Goal: Use online tool/utility: Utilize a website feature to perform a specific function

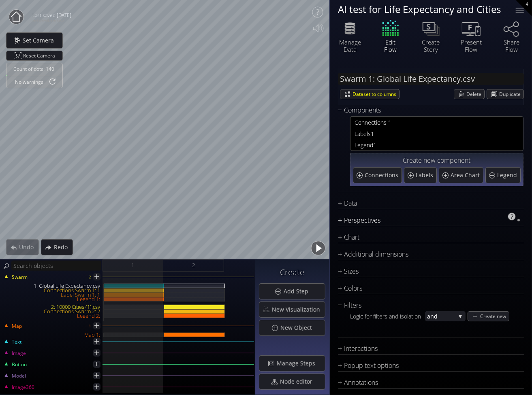
click at [414, 220] on div "Perspectives" at bounding box center [426, 220] width 176 height 10
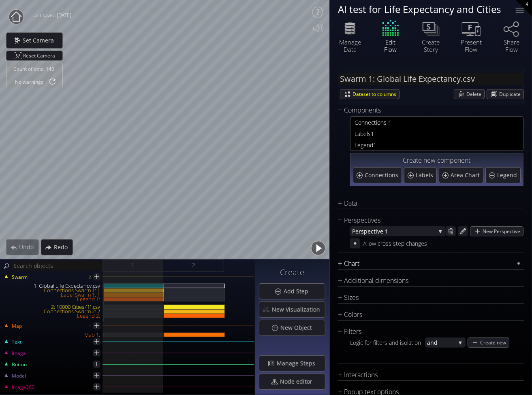
click at [410, 262] on div "Chart" at bounding box center [426, 264] width 176 height 10
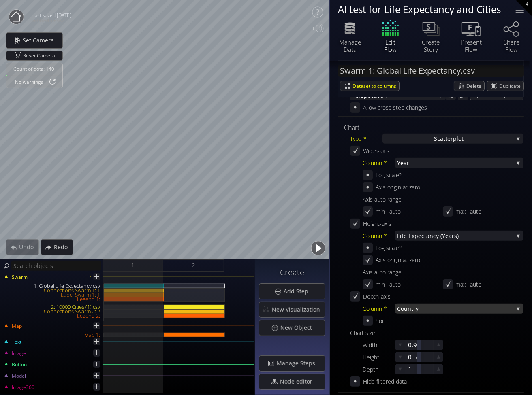
scroll to position [162, 0]
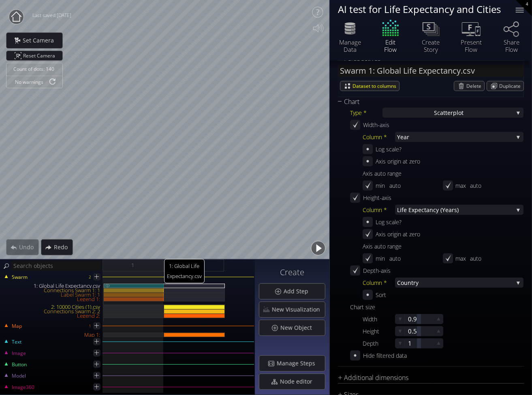
click at [144, 286] on div "1: Global Life Expectancy.csv" at bounding box center [134, 286] width 60 height 4
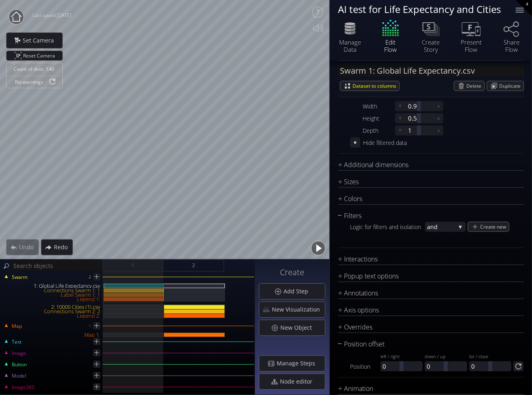
scroll to position [341, 0]
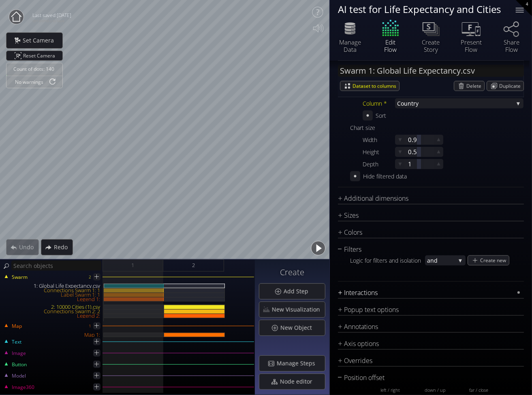
click at [390, 290] on div "Interactions" at bounding box center [426, 293] width 176 height 10
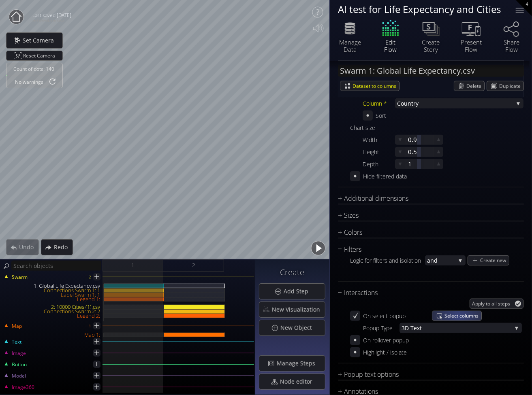
click at [458, 316] on span "Select columns" at bounding box center [462, 315] width 37 height 9
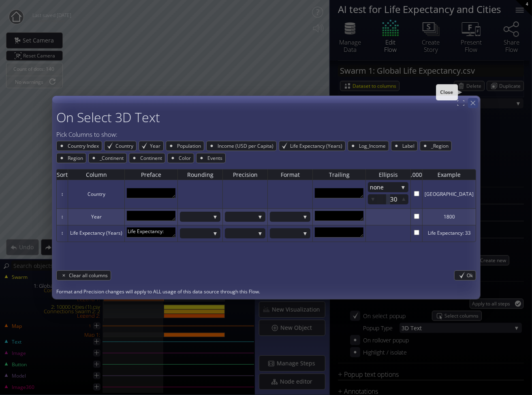
click at [469, 105] on icon at bounding box center [473, 103] width 8 height 8
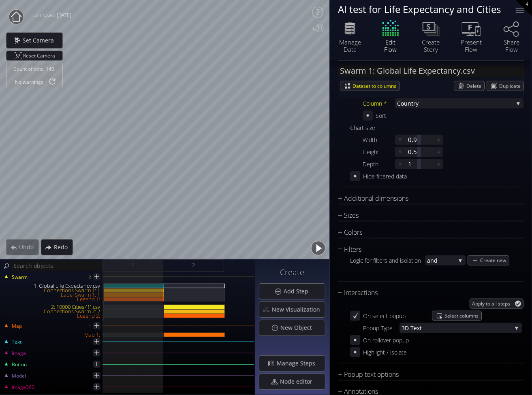
click at [383, 229] on div "Colors" at bounding box center [426, 233] width 176 height 10
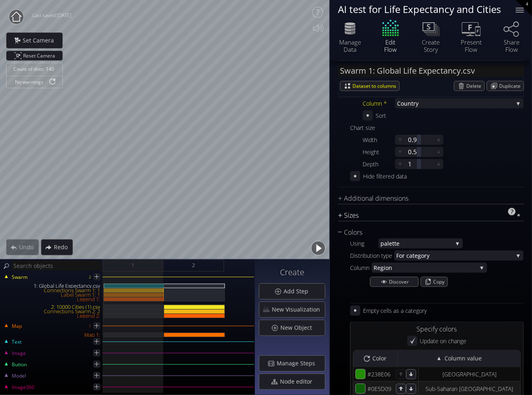
click at [392, 215] on div "Sizes" at bounding box center [426, 216] width 176 height 10
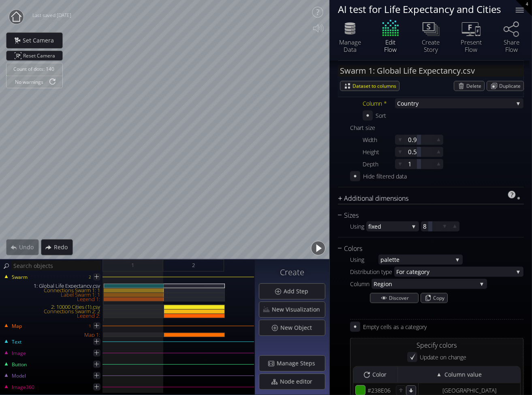
click at [402, 196] on div "Additional dimensions" at bounding box center [426, 199] width 176 height 10
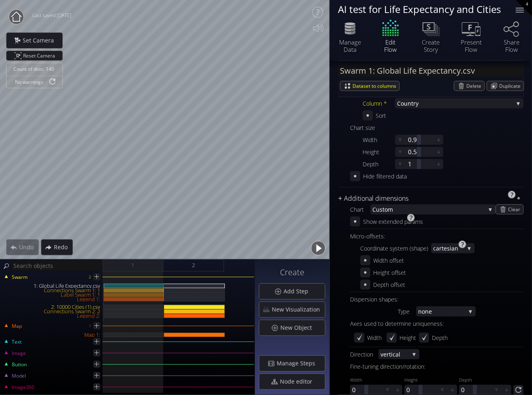
click at [402, 196] on div "Additional dimensions" at bounding box center [426, 199] width 176 height 10
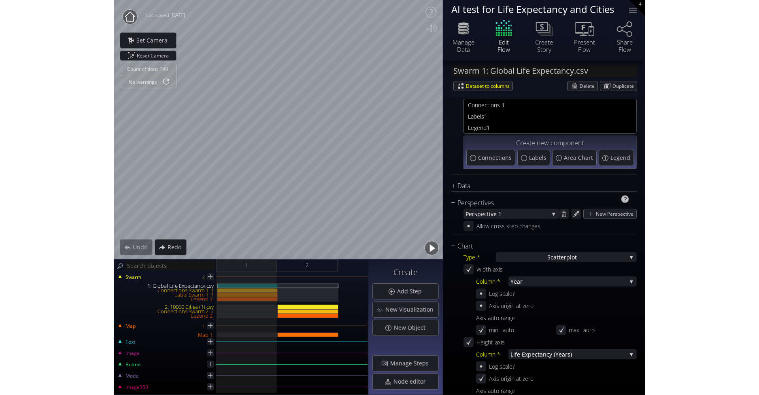
scroll to position [0, 0]
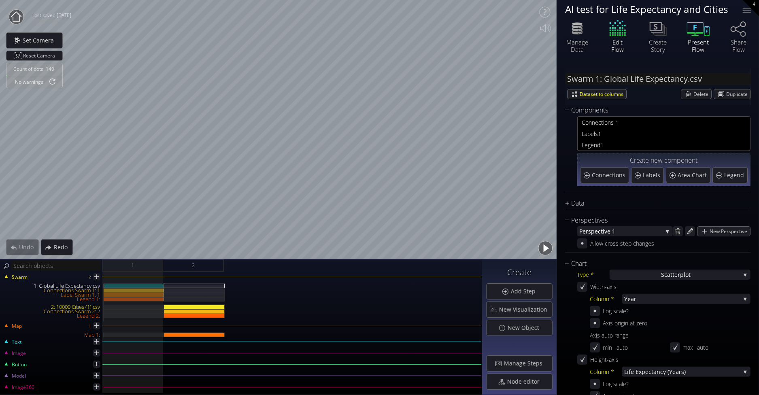
click at [531, 34] on icon at bounding box center [699, 28] width 24 height 20
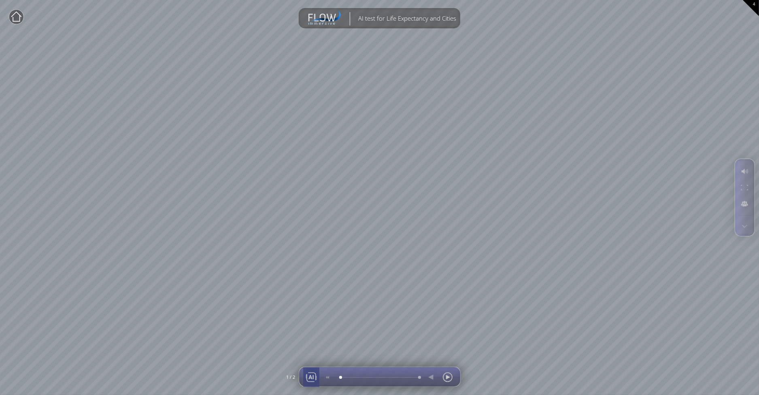
click at [314, 376] on div at bounding box center [311, 377] width 12 height 19
